Goal: Task Accomplishment & Management: Use online tool/utility

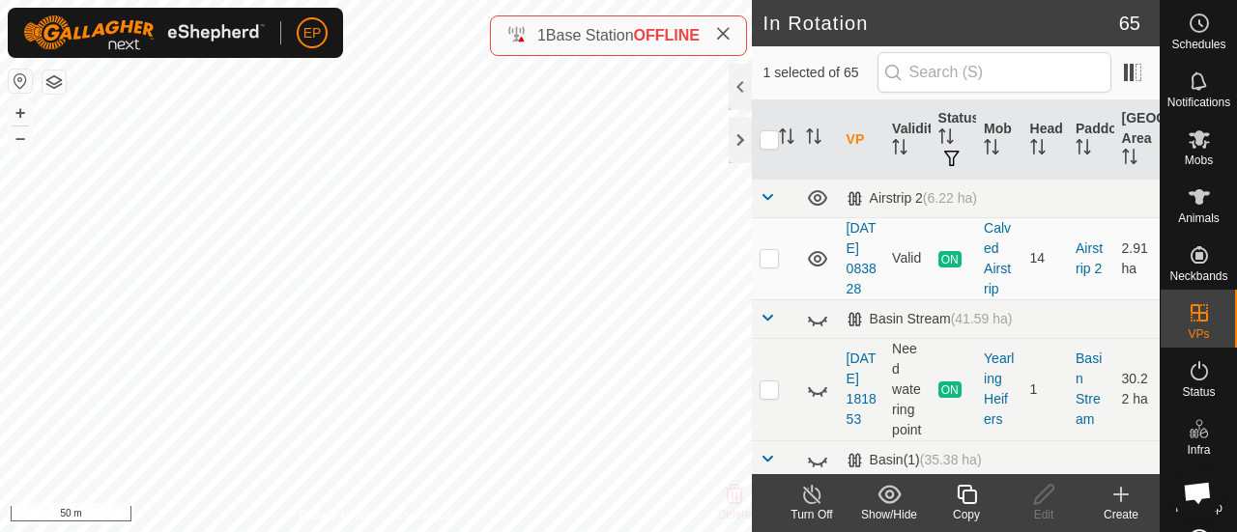
click at [964, 493] on icon at bounding box center [967, 494] width 24 height 23
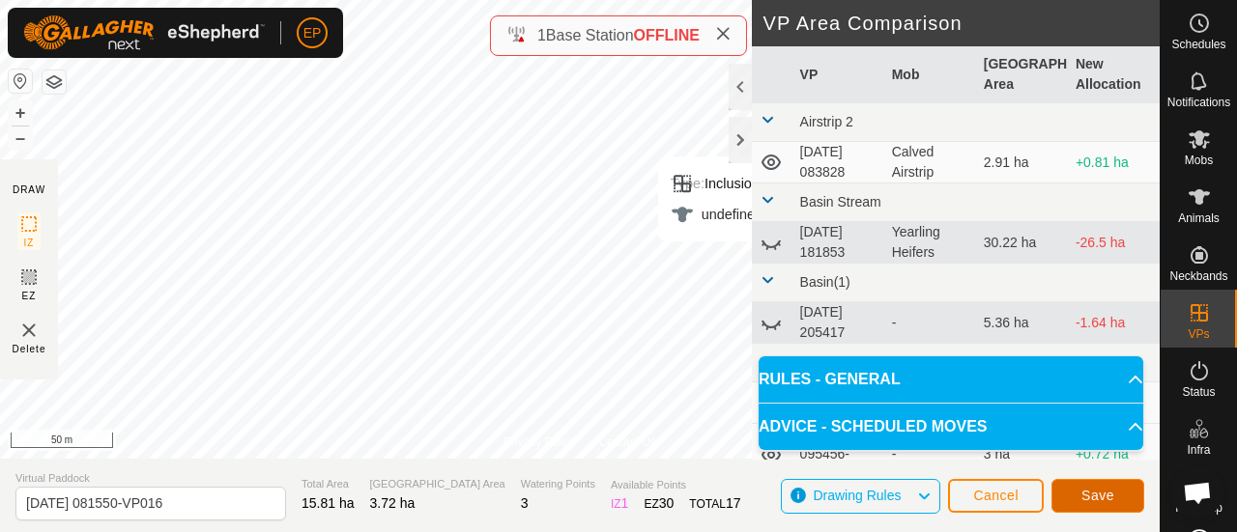
click at [1094, 501] on span "Save" at bounding box center [1097, 495] width 33 height 15
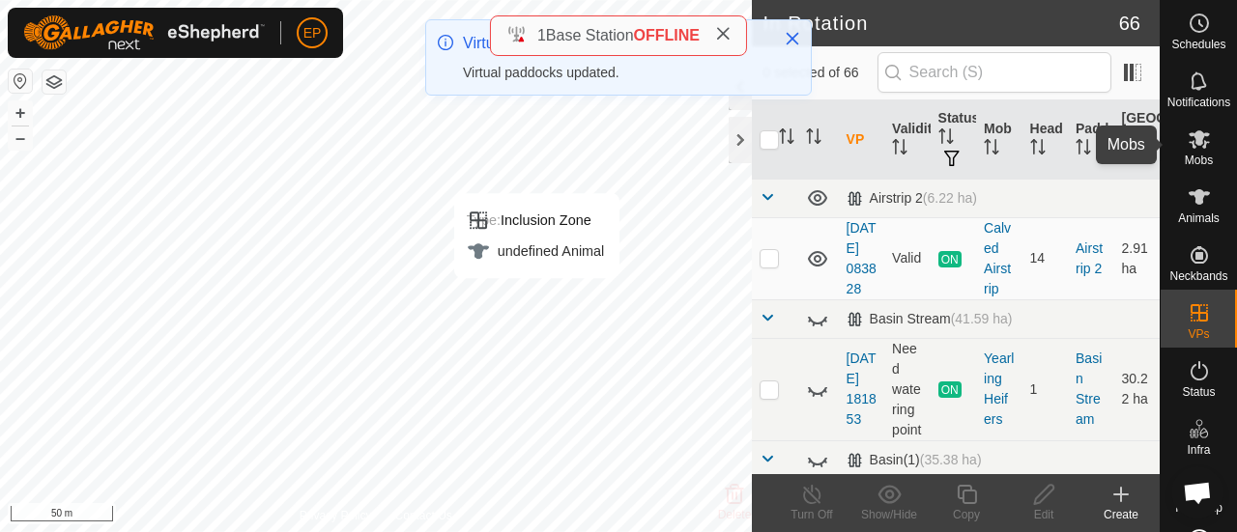
click at [1188, 150] on icon at bounding box center [1199, 139] width 23 height 23
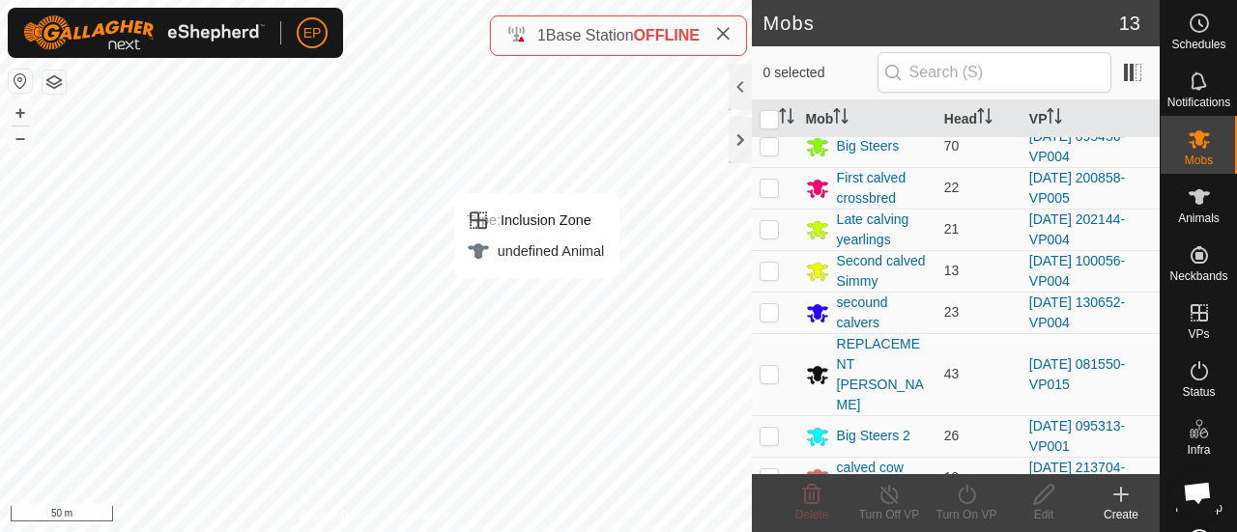
scroll to position [160, 0]
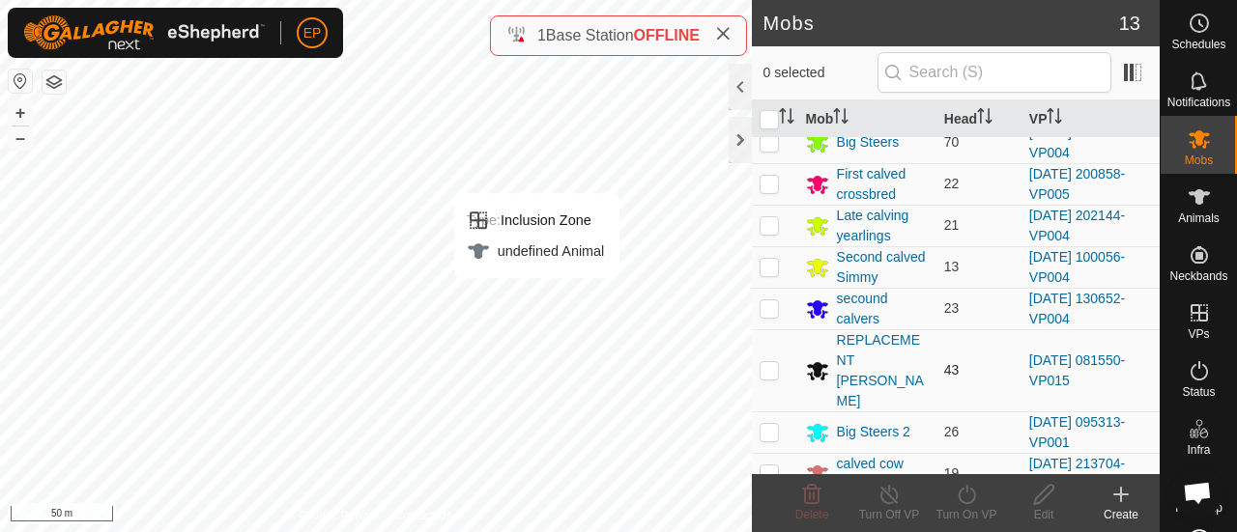
click at [775, 362] on p-checkbox at bounding box center [769, 369] width 19 height 15
checkbox input "true"
click at [963, 498] on icon at bounding box center [967, 494] width 24 height 23
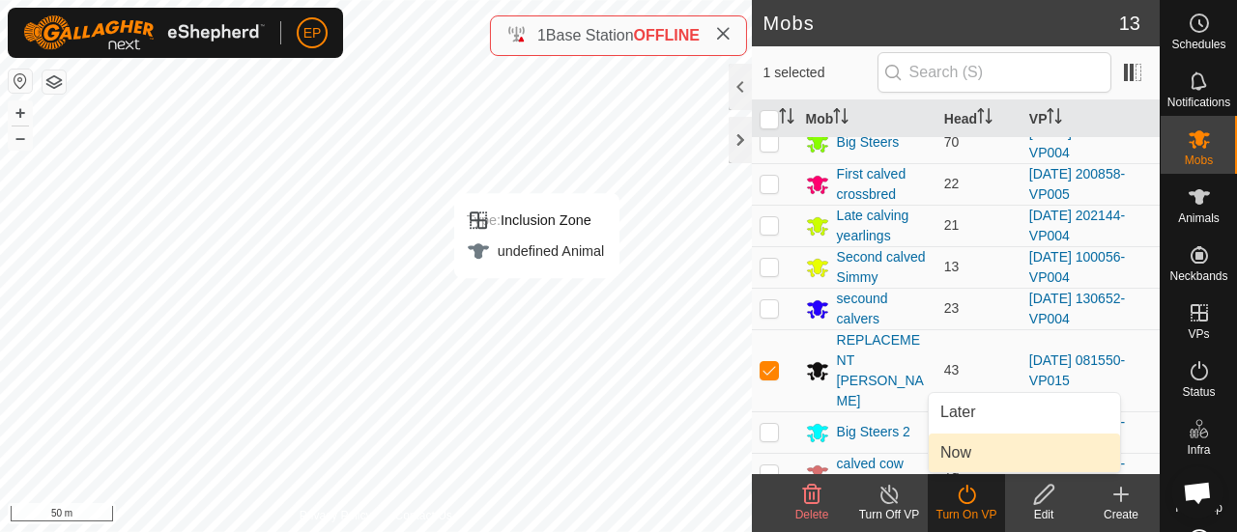
click at [962, 459] on link "Now" at bounding box center [1024, 453] width 191 height 39
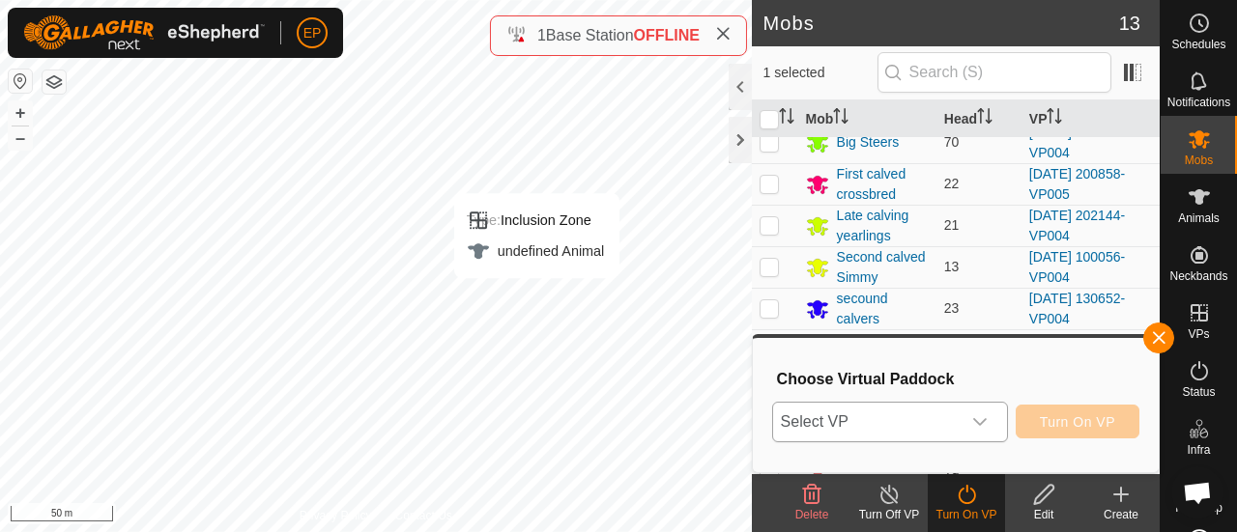
click at [940, 420] on span "Select VP" at bounding box center [866, 422] width 187 height 39
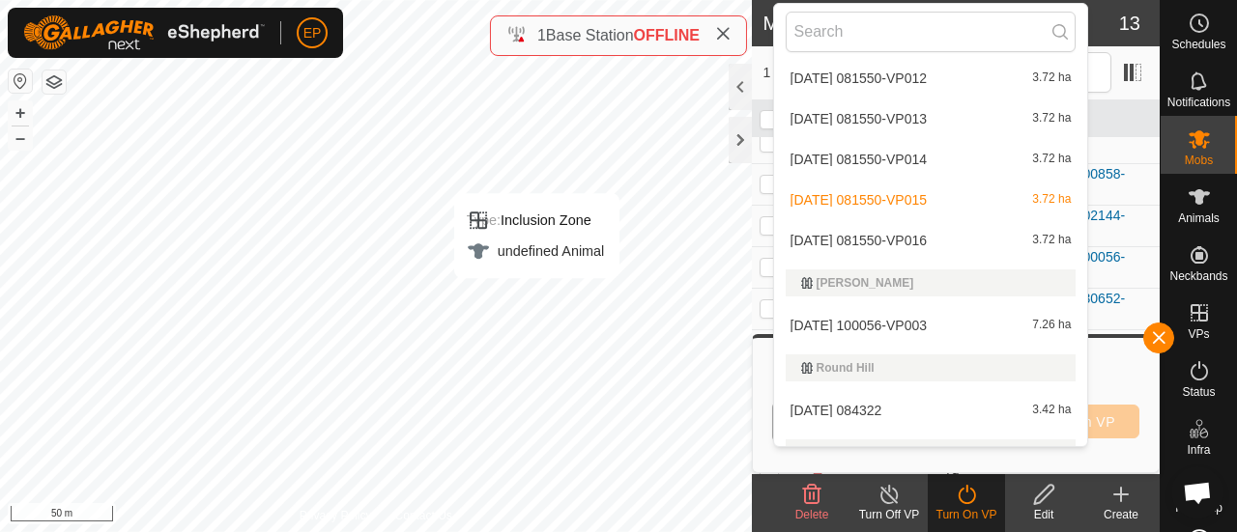
scroll to position [2881, 0]
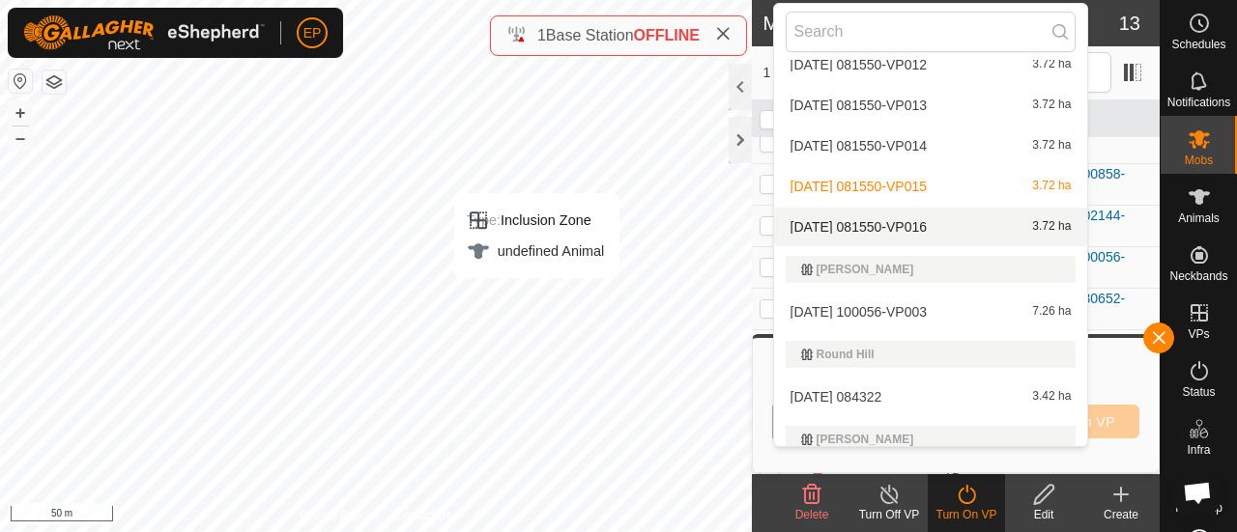
click at [934, 229] on li "[DATE] 081550-VP016 3.72 ha" at bounding box center [931, 227] width 314 height 39
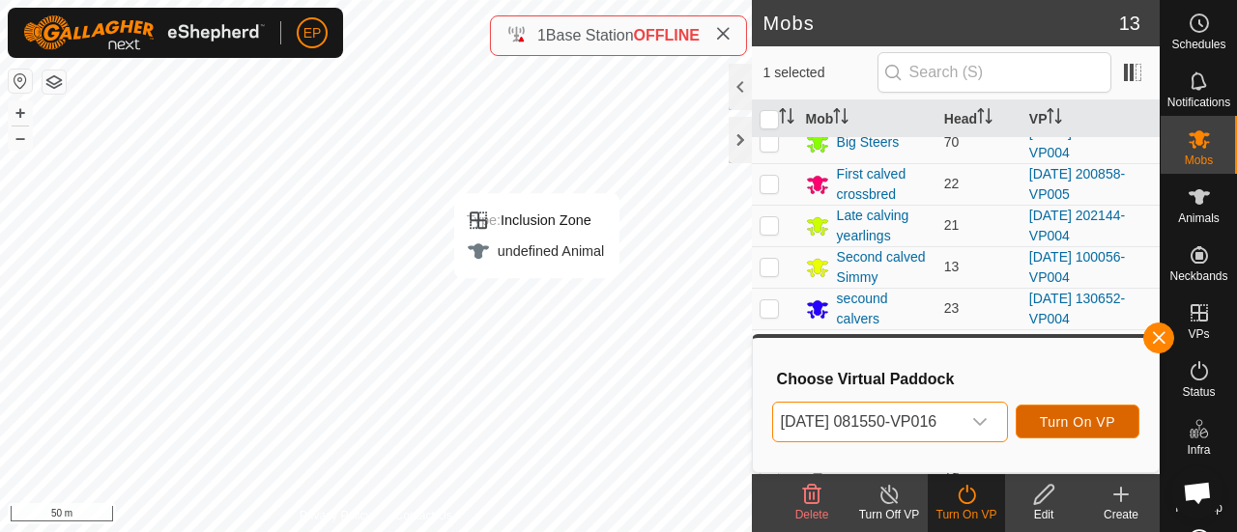
click at [1077, 416] on span "Turn On VP" at bounding box center [1077, 422] width 75 height 15
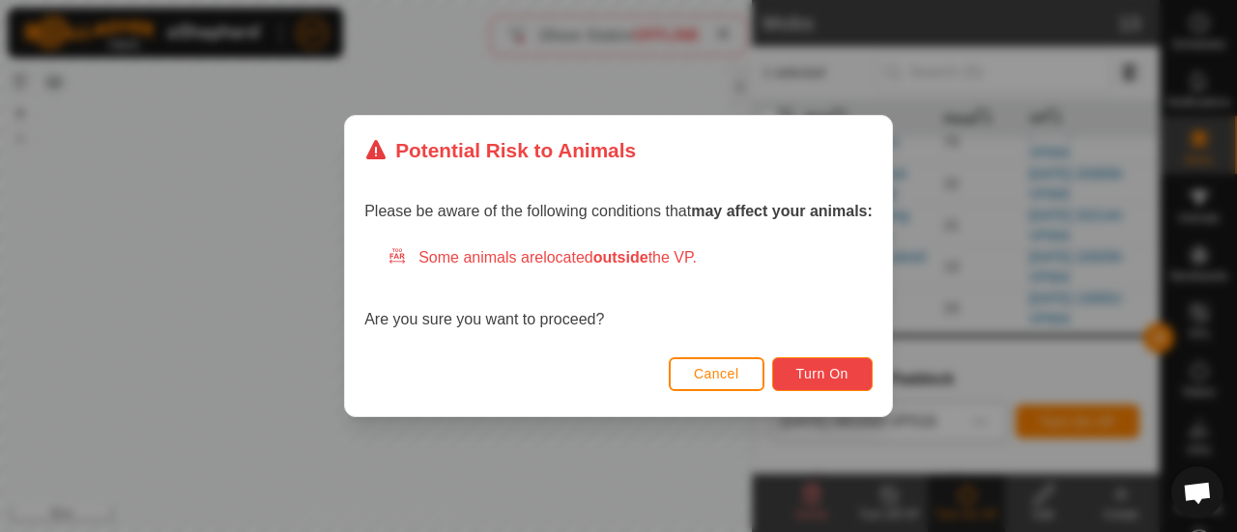
click at [829, 367] on span "Turn On" at bounding box center [822, 373] width 52 height 15
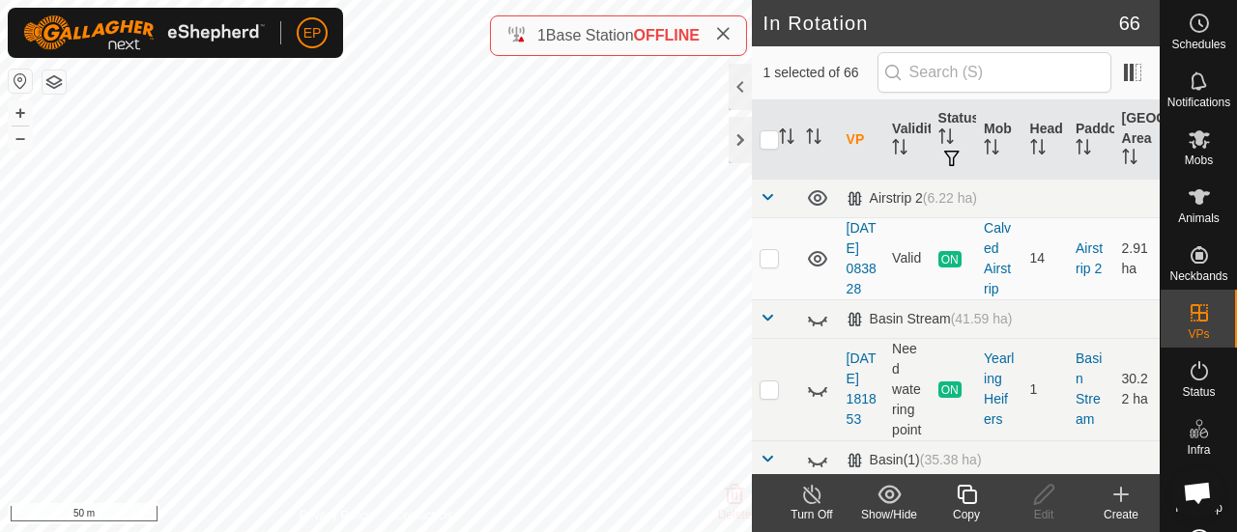
click at [973, 507] on div "Copy" at bounding box center [966, 514] width 77 height 17
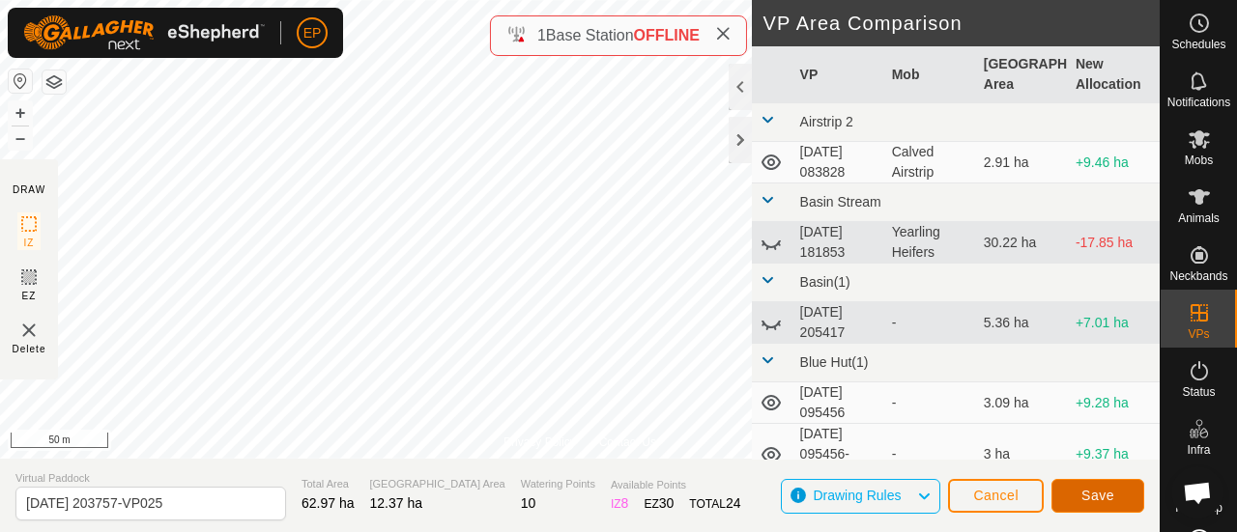
click at [1092, 489] on span "Save" at bounding box center [1097, 495] width 33 height 15
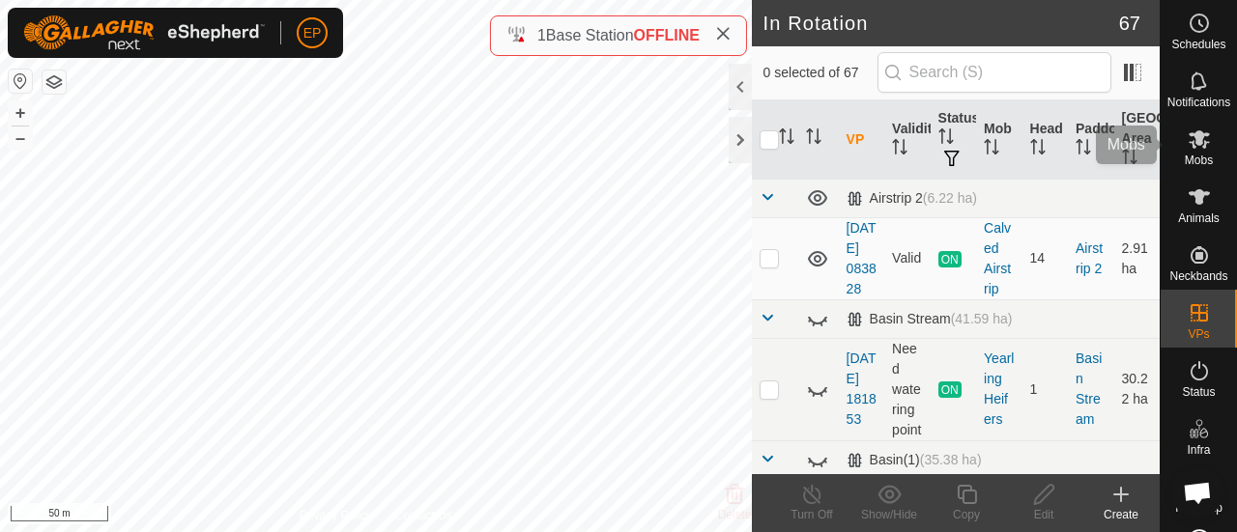
click at [1190, 141] on icon at bounding box center [1199, 139] width 21 height 18
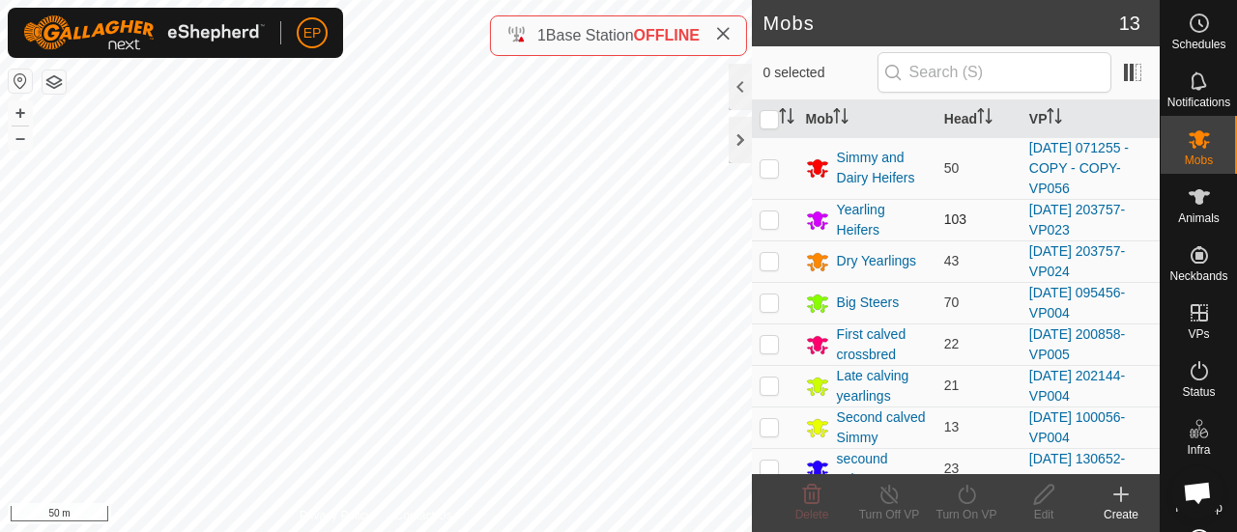
click at [778, 222] on p-tablecheckbox at bounding box center [769, 219] width 19 height 15
checkbox input "true"
click at [960, 497] on icon at bounding box center [967, 494] width 24 height 23
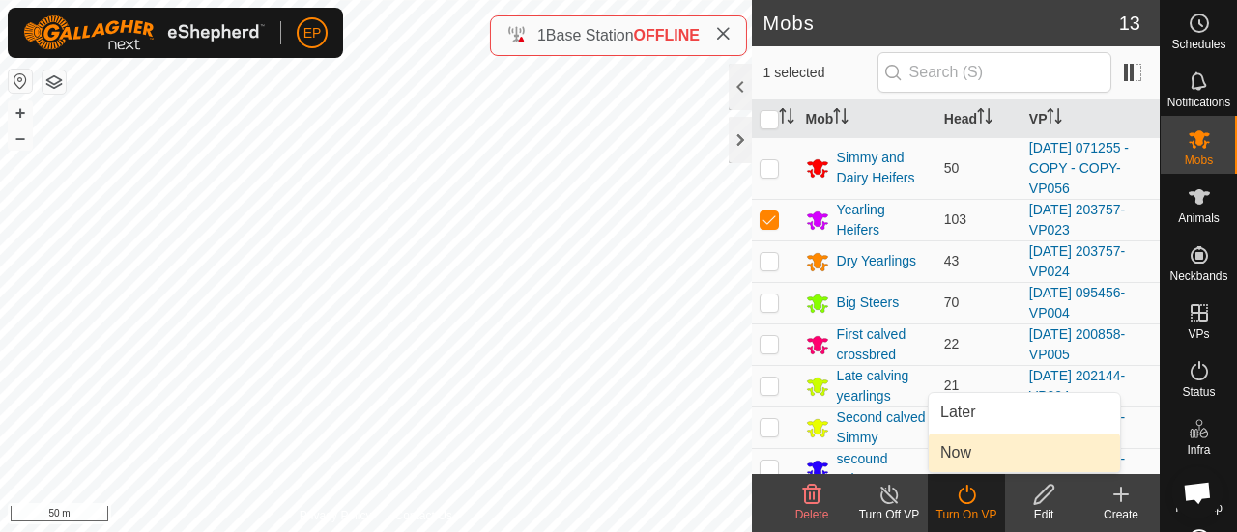
click at [956, 463] on link "Now" at bounding box center [1024, 453] width 191 height 39
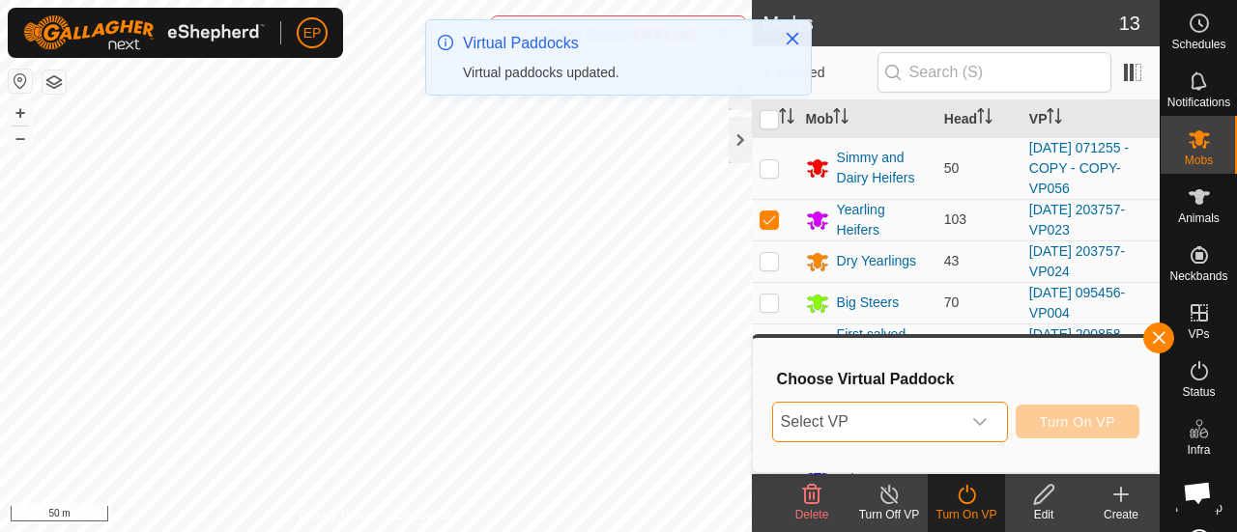
click at [897, 416] on span "Select VP" at bounding box center [866, 422] width 187 height 39
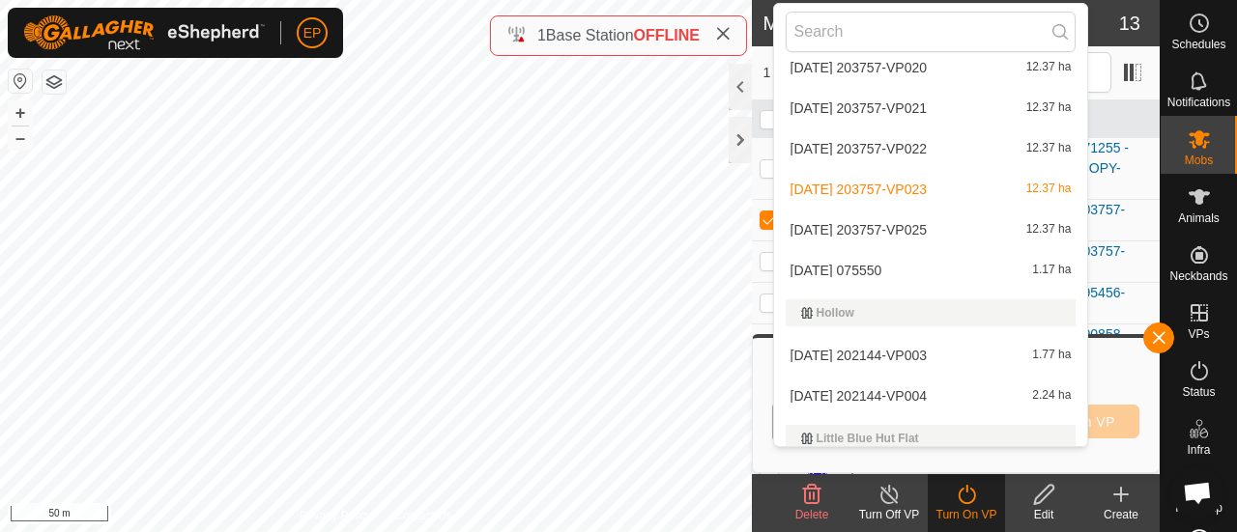
scroll to position [1757, 0]
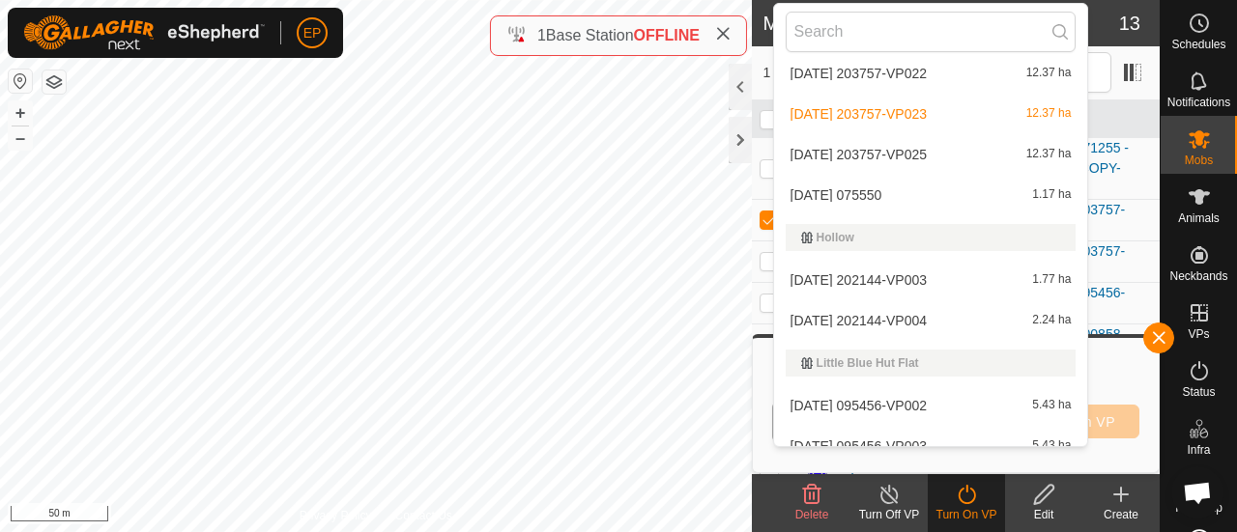
click at [820, 153] on li "[DATE] 203757-VP025 12.37 ha" at bounding box center [931, 154] width 314 height 39
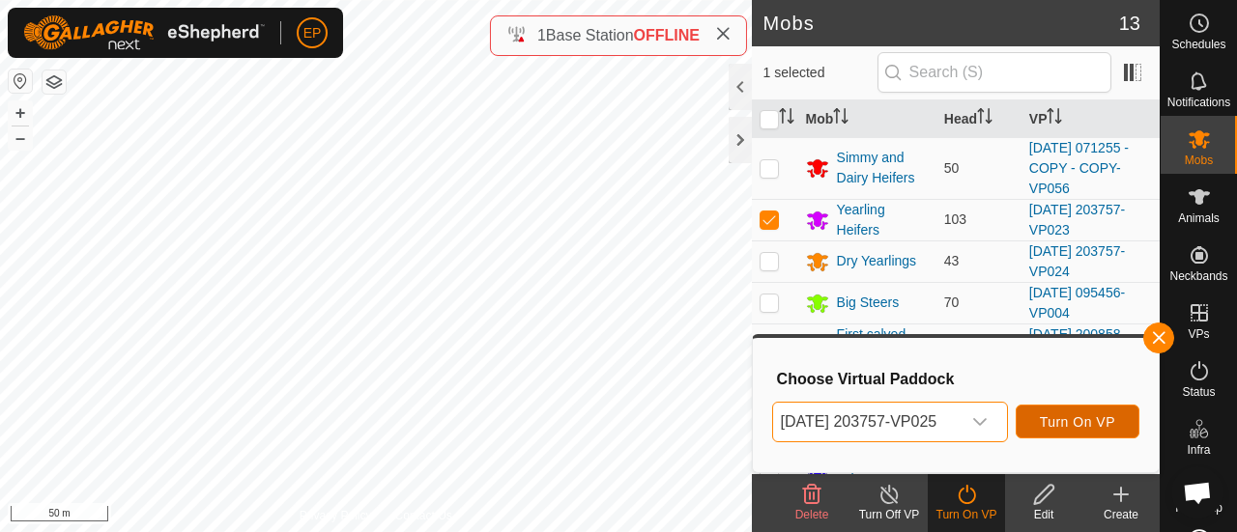
click at [1082, 426] on span "Turn On VP" at bounding box center [1077, 422] width 75 height 15
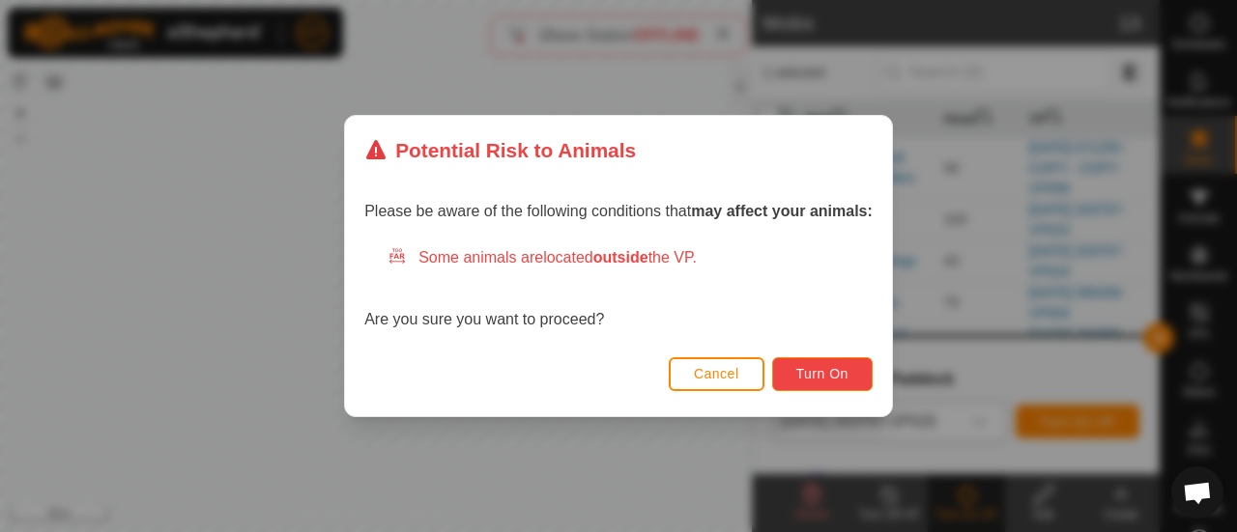
click at [798, 378] on span "Turn On" at bounding box center [822, 373] width 52 height 15
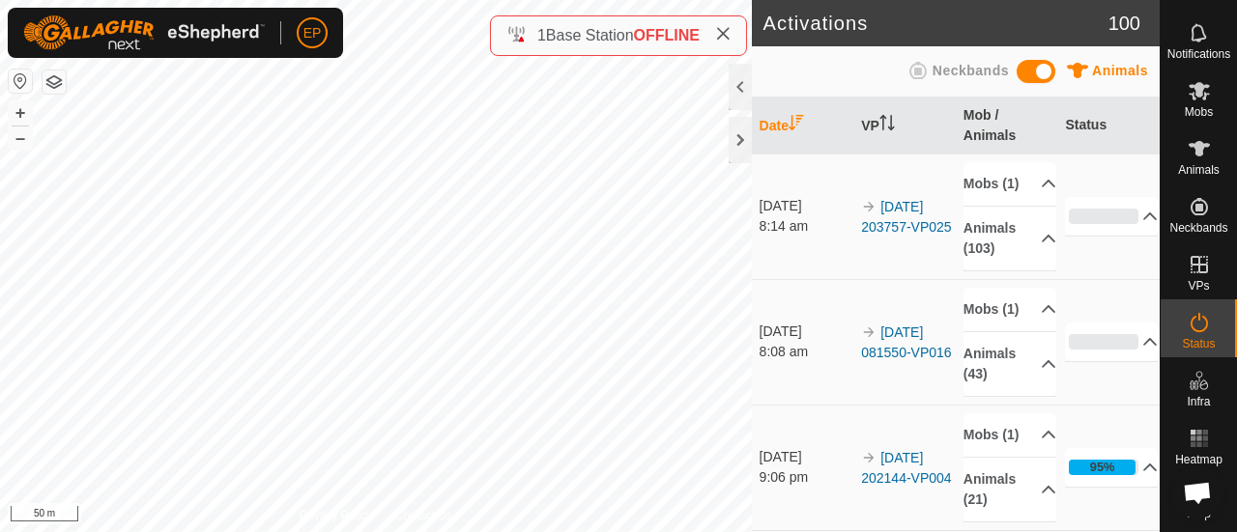
scroll to position [62, 0]
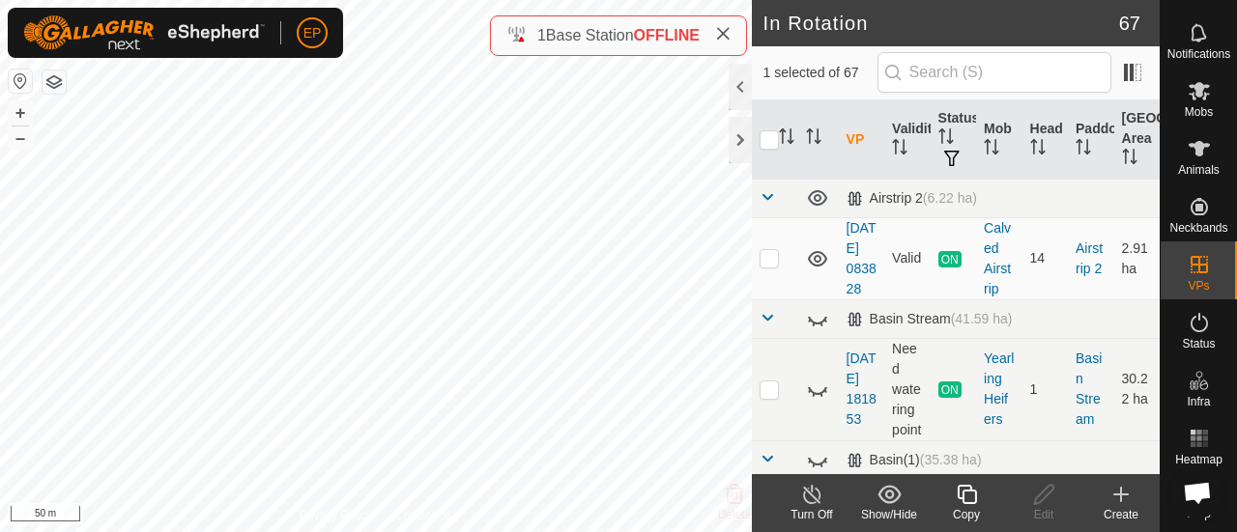
checkbox input "true"
checkbox input "false"
click at [972, 490] on icon at bounding box center [967, 494] width 24 height 23
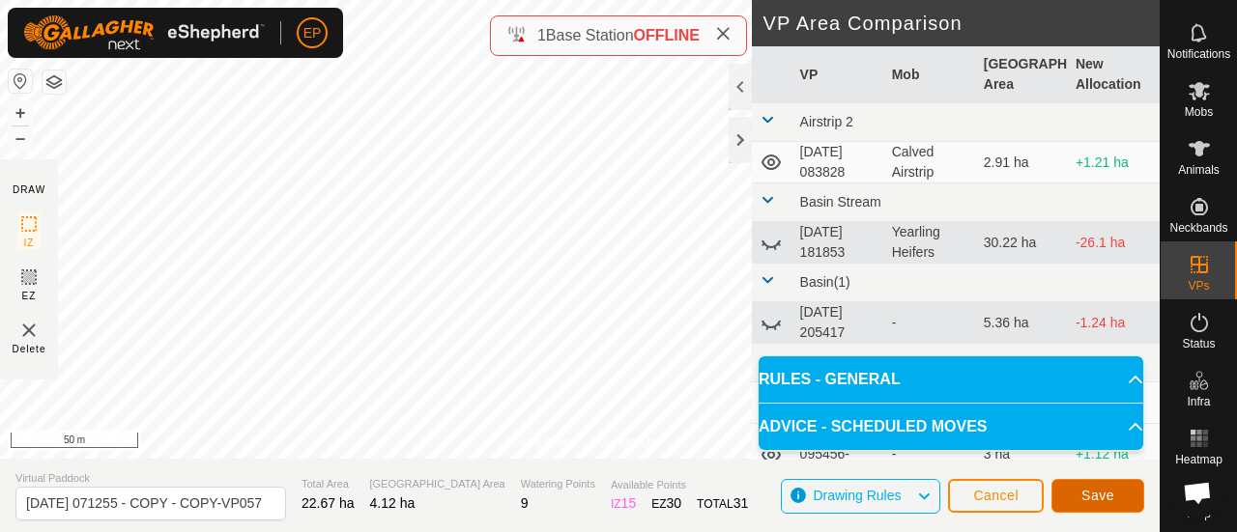
click at [1079, 503] on button "Save" at bounding box center [1097, 496] width 93 height 34
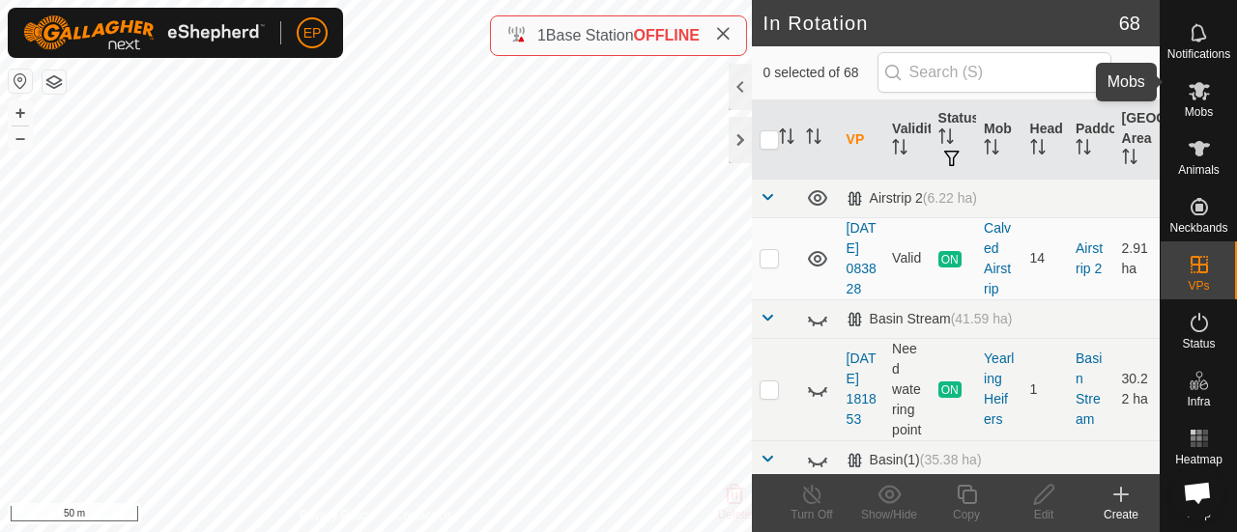
click at [1185, 106] on span "Mobs" at bounding box center [1199, 112] width 28 height 12
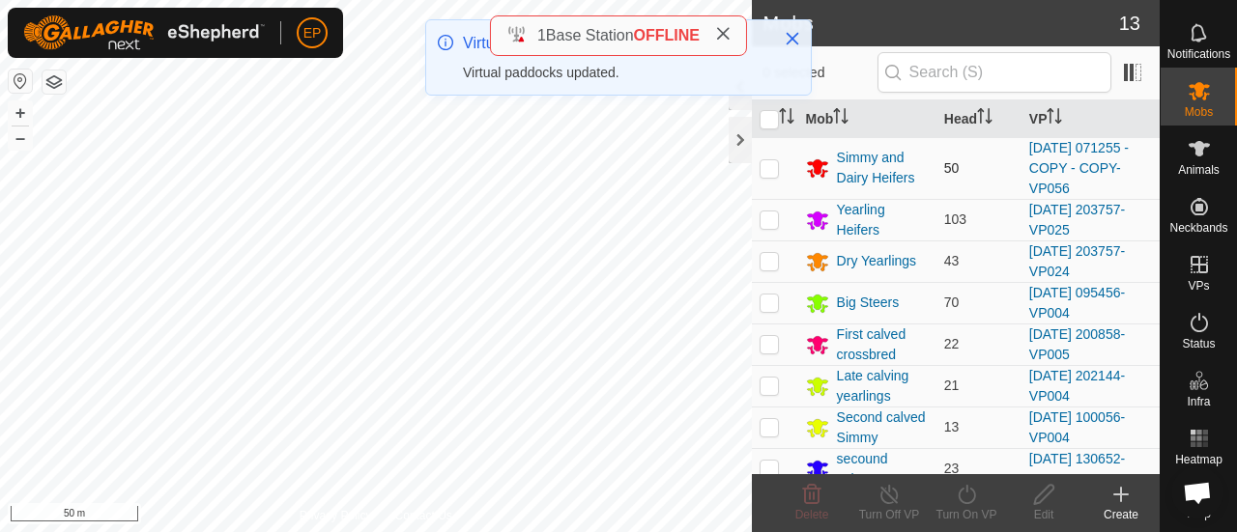
click at [771, 164] on p-checkbox at bounding box center [769, 167] width 19 height 15
checkbox input "true"
click at [966, 491] on icon at bounding box center [966, 494] width 17 height 19
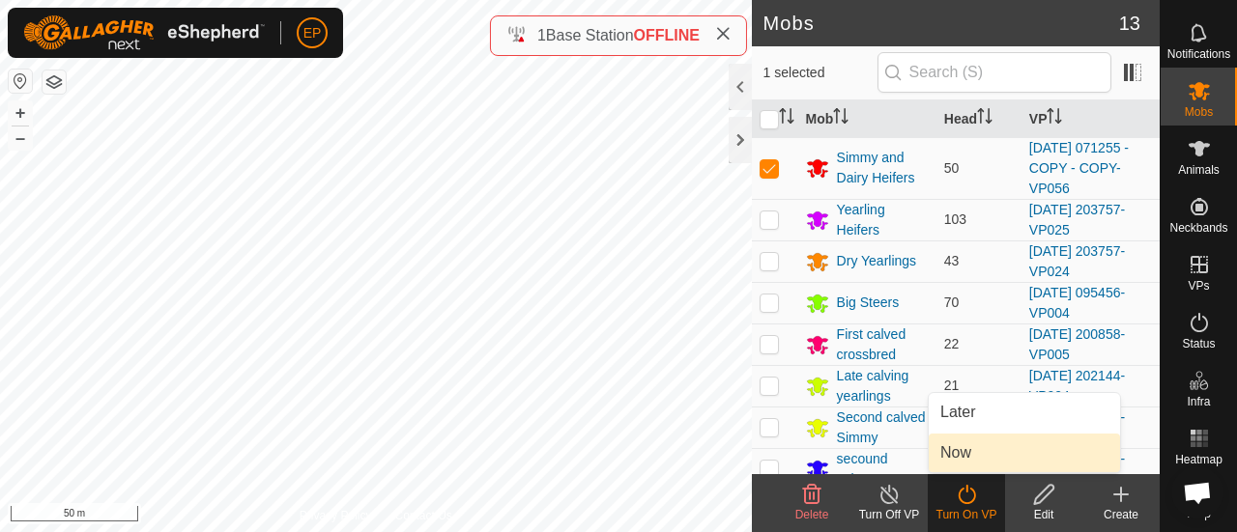
click at [951, 461] on link "Now" at bounding box center [1024, 453] width 191 height 39
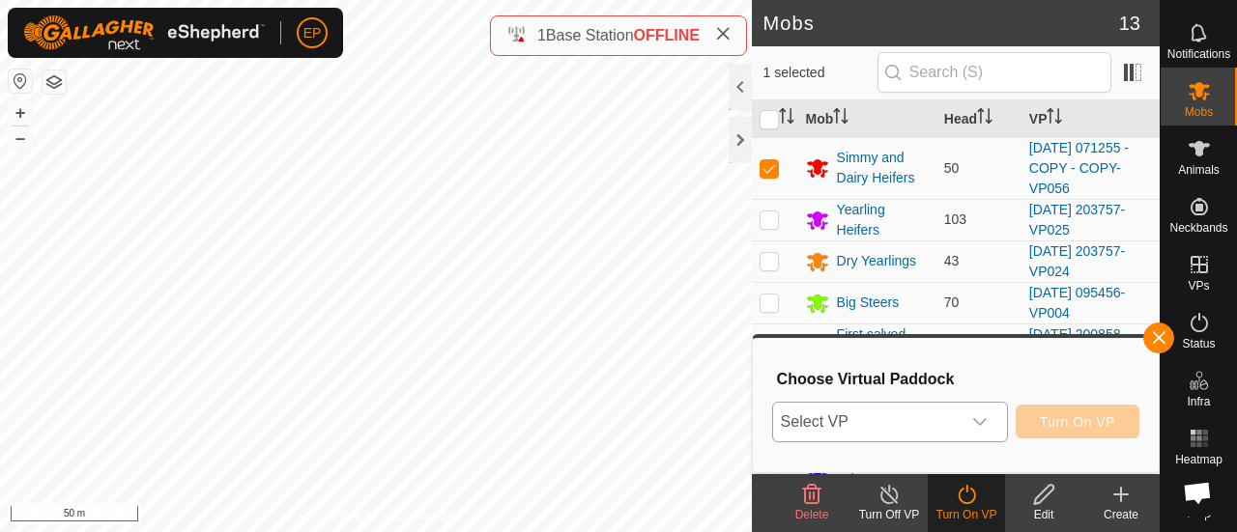
click at [896, 427] on span "Select VP" at bounding box center [866, 422] width 187 height 39
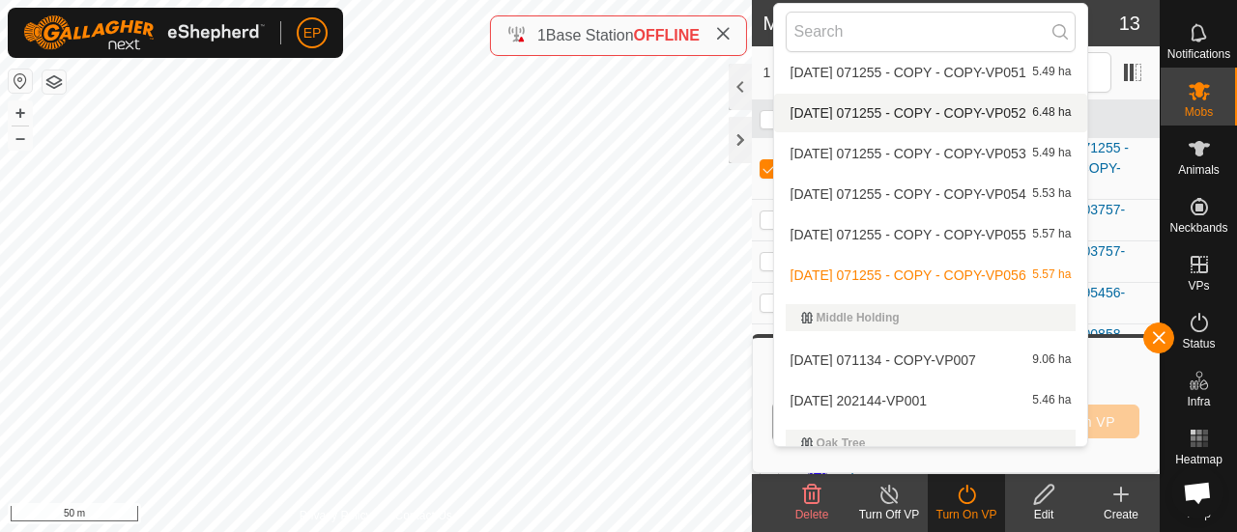
scroll to position [2466, 0]
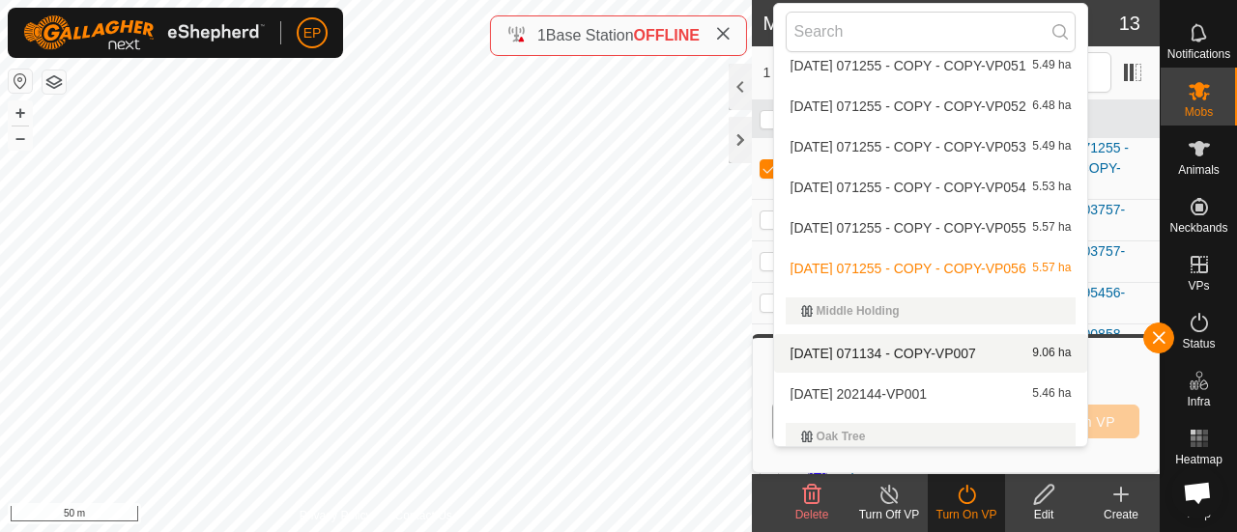
drag, startPoint x: 904, startPoint y: 386, endPoint x: 1117, endPoint y: 320, distance: 223.4
click at [1088, 320] on div "Airstrip 2 [DATE] 083828 2.91 ha Basin Stream [DATE] 181853 30.22 ha Basin(1) […" at bounding box center [931, 253] width 314 height 387
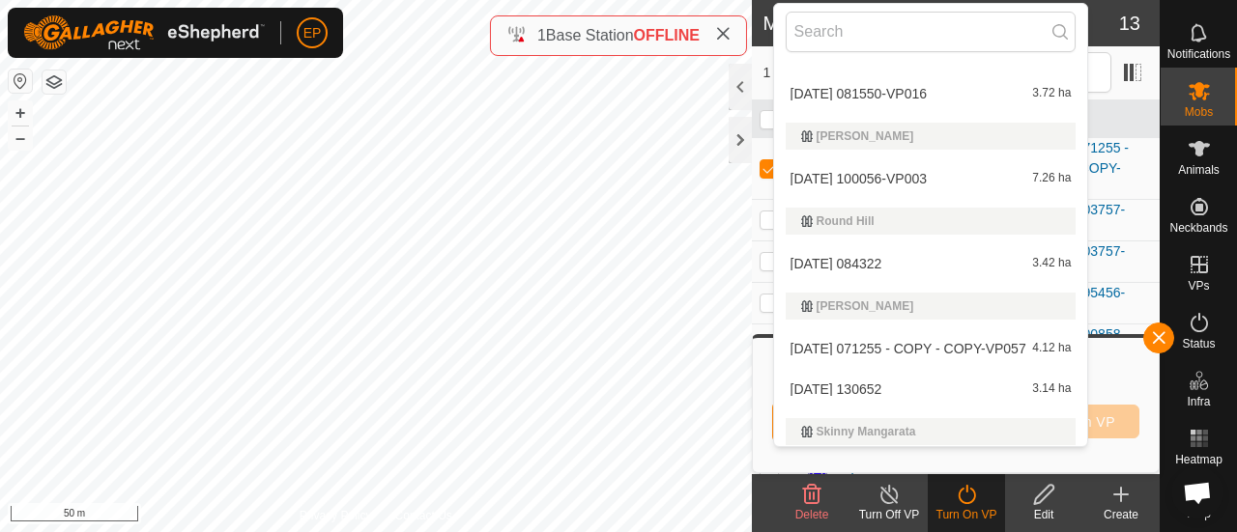
scroll to position [3033, 0]
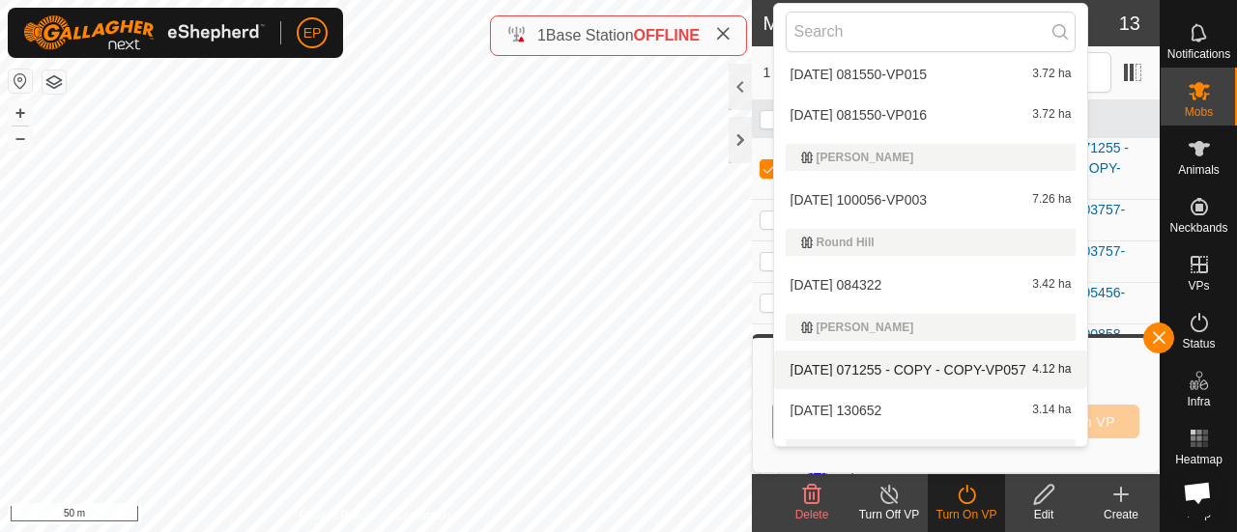
click at [861, 362] on li "[DATE] 071255 - COPY - COPY-VP057 4.12 ha" at bounding box center [931, 370] width 314 height 39
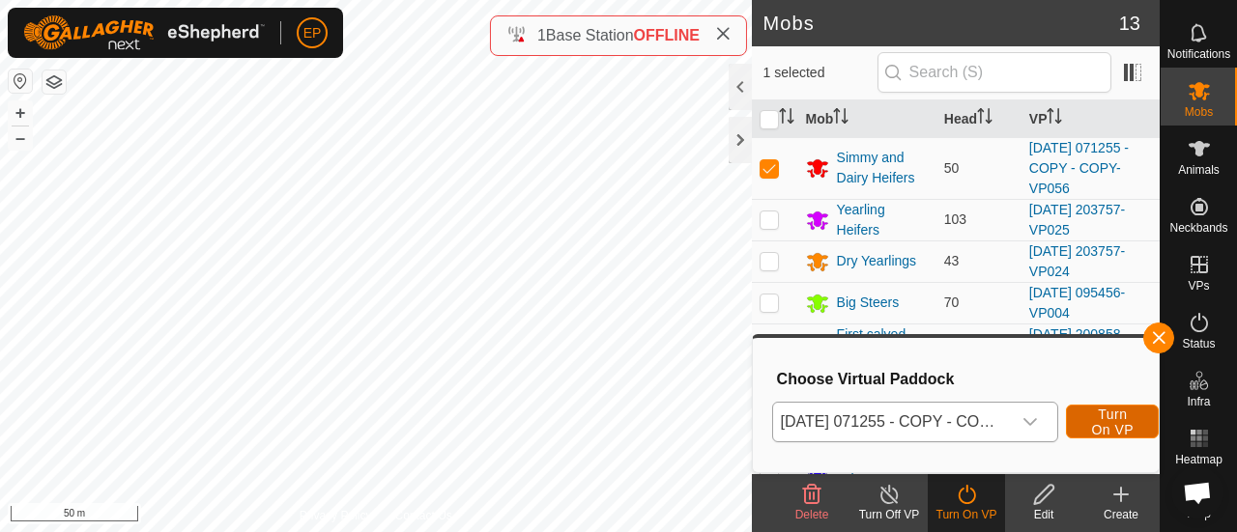
click at [1113, 423] on span "Turn On VP" at bounding box center [1112, 422] width 44 height 31
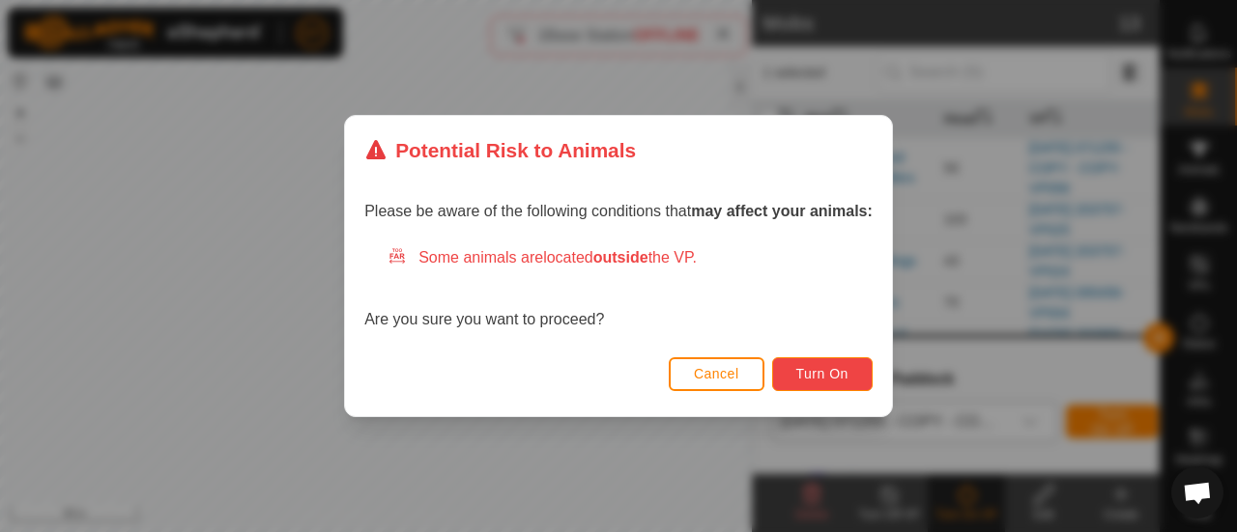
click at [835, 366] on span "Turn On" at bounding box center [822, 373] width 52 height 15
